Goal: Information Seeking & Learning: Check status

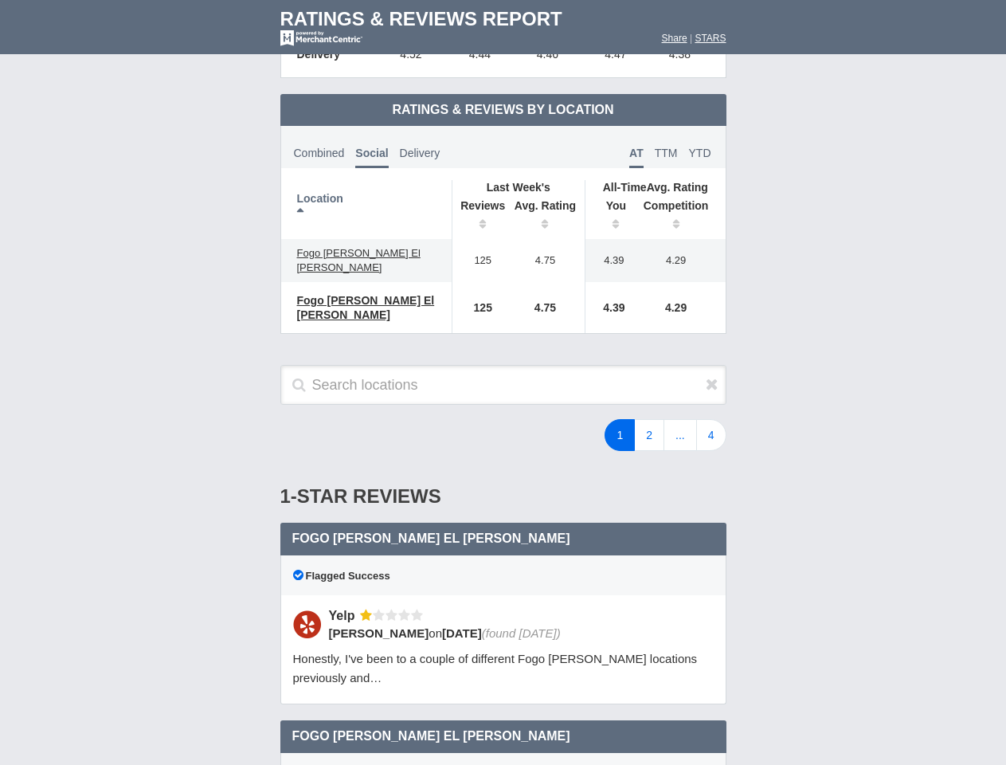
scroll to position [772, 0]
